Goal: Task Accomplishment & Management: Use online tool/utility

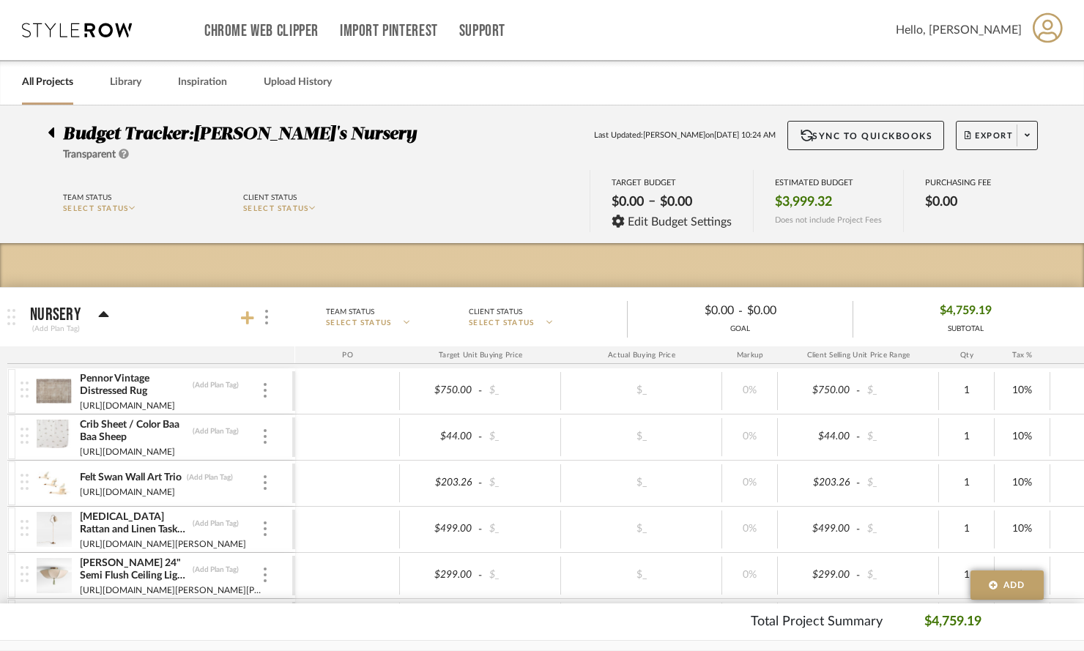
click at [247, 320] on icon at bounding box center [247, 317] width 13 height 13
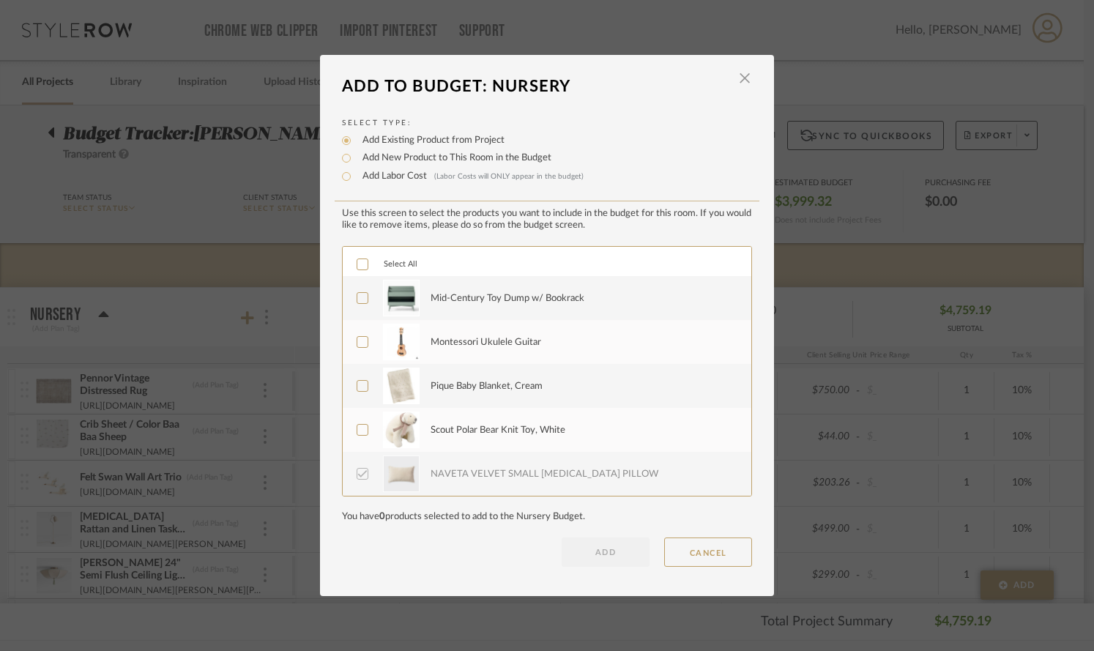
click at [361, 430] on icon at bounding box center [362, 430] width 10 height 10
drag, startPoint x: 361, startPoint y: 388, endPoint x: 355, endPoint y: 359, distance: 29.1
click at [360, 386] on icon at bounding box center [362, 386] width 10 height 10
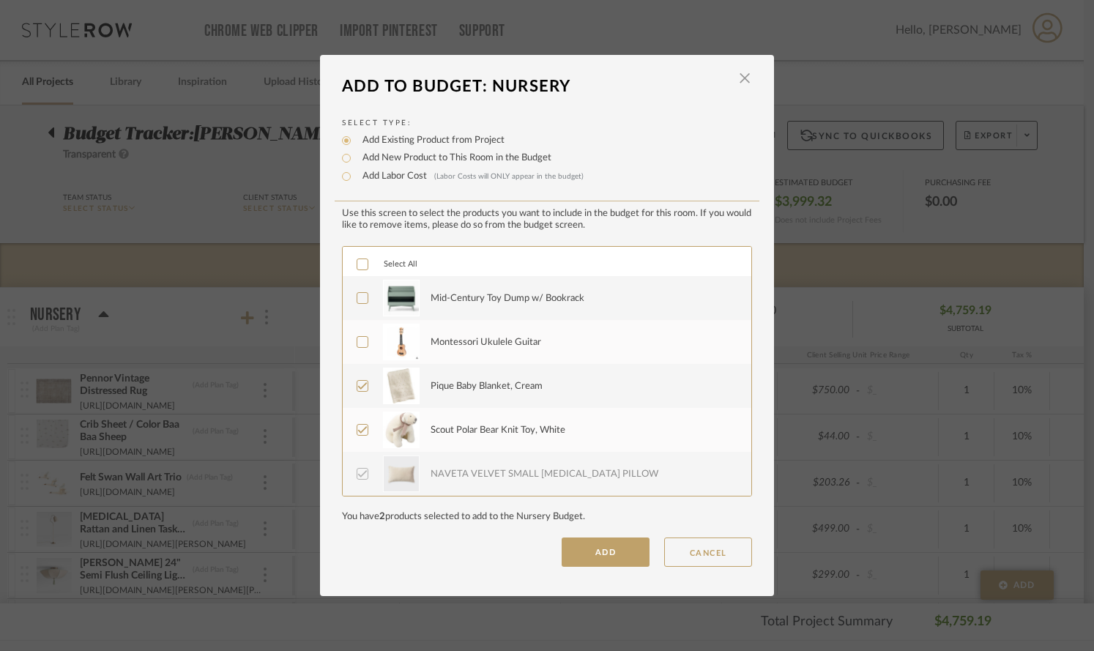
click at [357, 346] on icon at bounding box center [362, 342] width 10 height 10
click at [357, 299] on icon at bounding box center [362, 298] width 10 height 10
click at [604, 551] on button "ADD" at bounding box center [606, 551] width 88 height 29
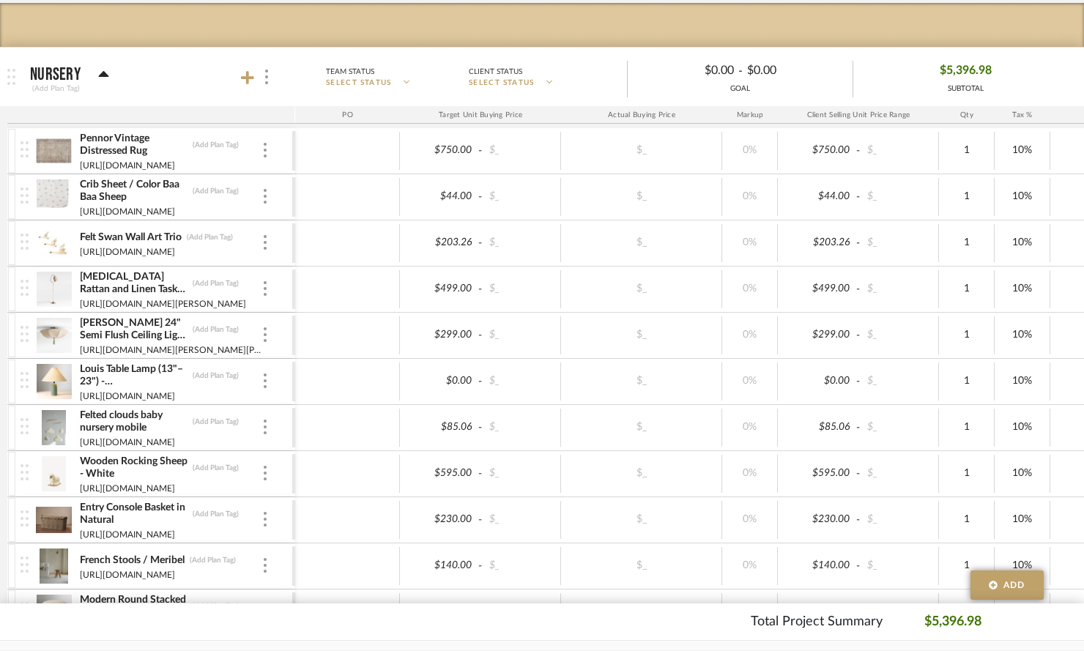
scroll to position [241, 0]
